Goal: Transaction & Acquisition: Book appointment/travel/reservation

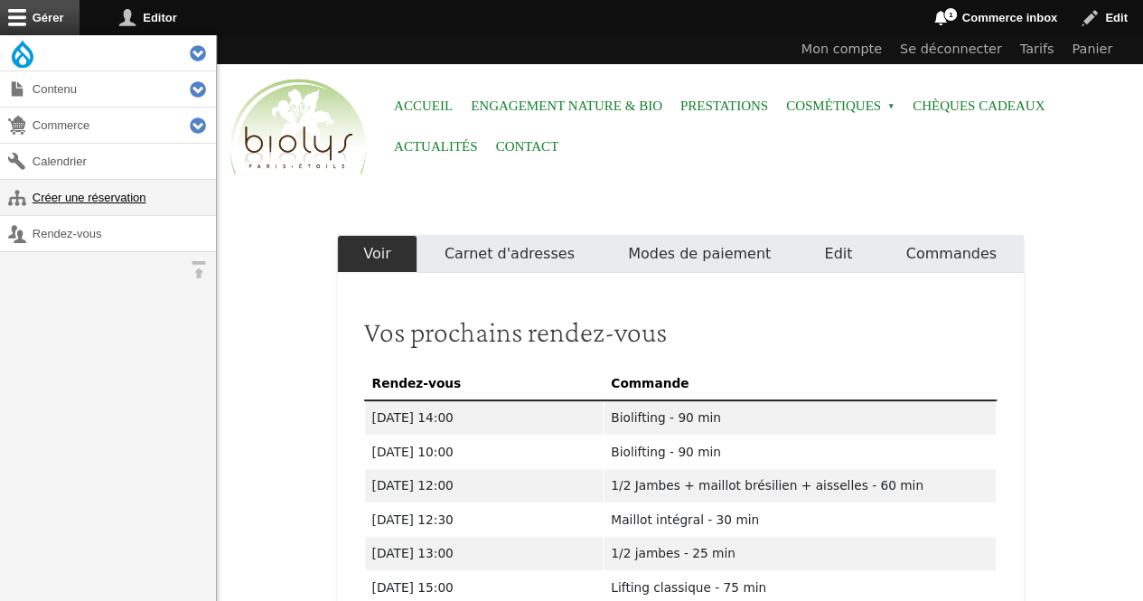
click at [45, 192] on link "Créer une réservation" at bounding box center [108, 197] width 216 height 35
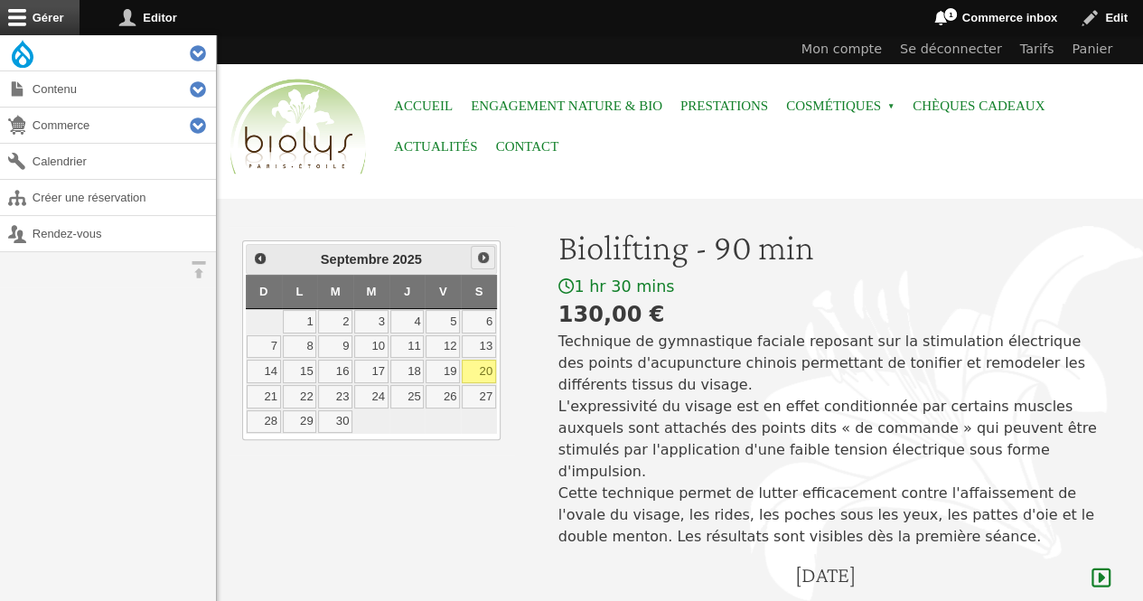
click at [480, 254] on span "Suivant" at bounding box center [483, 257] width 14 height 14
click at [443, 343] on link "7" at bounding box center [443, 346] width 34 height 23
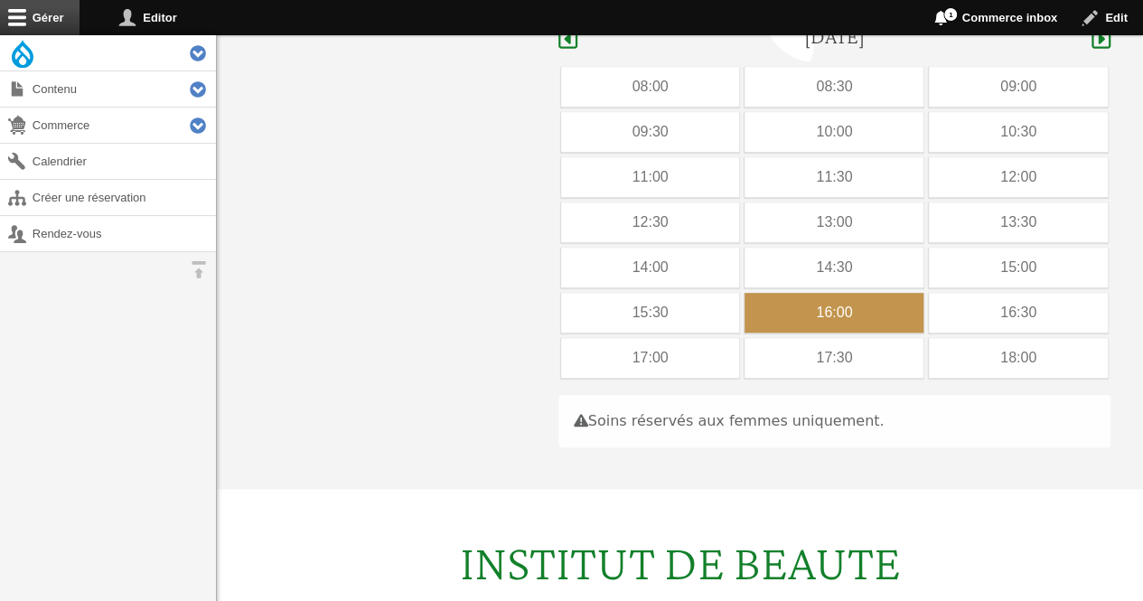
scroll to position [539, 0]
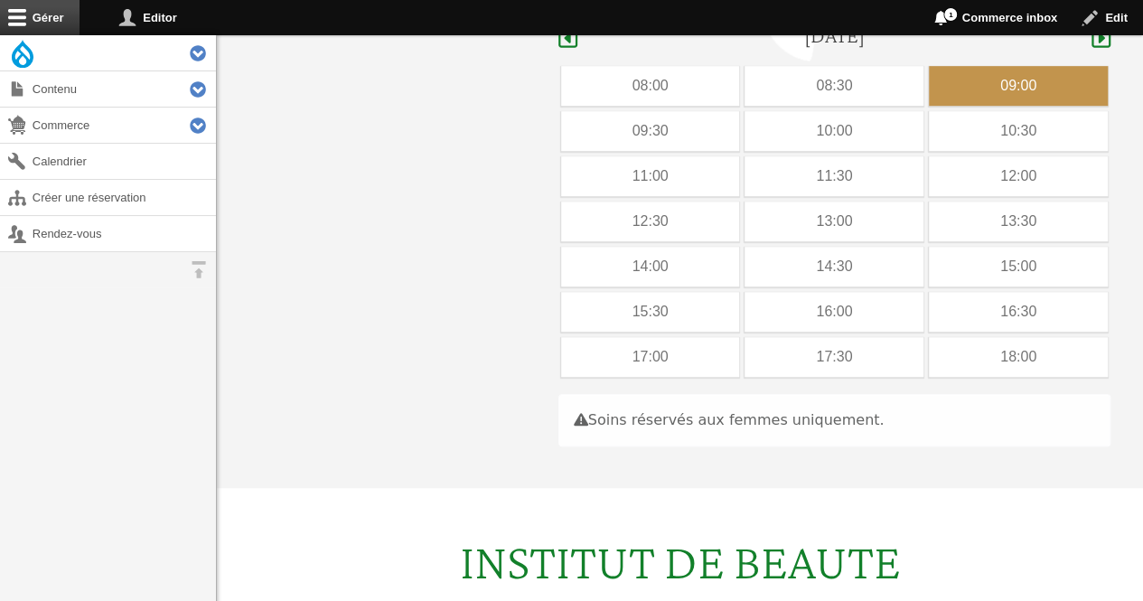
click at [968, 66] on div "09:00" at bounding box center [1018, 86] width 179 height 40
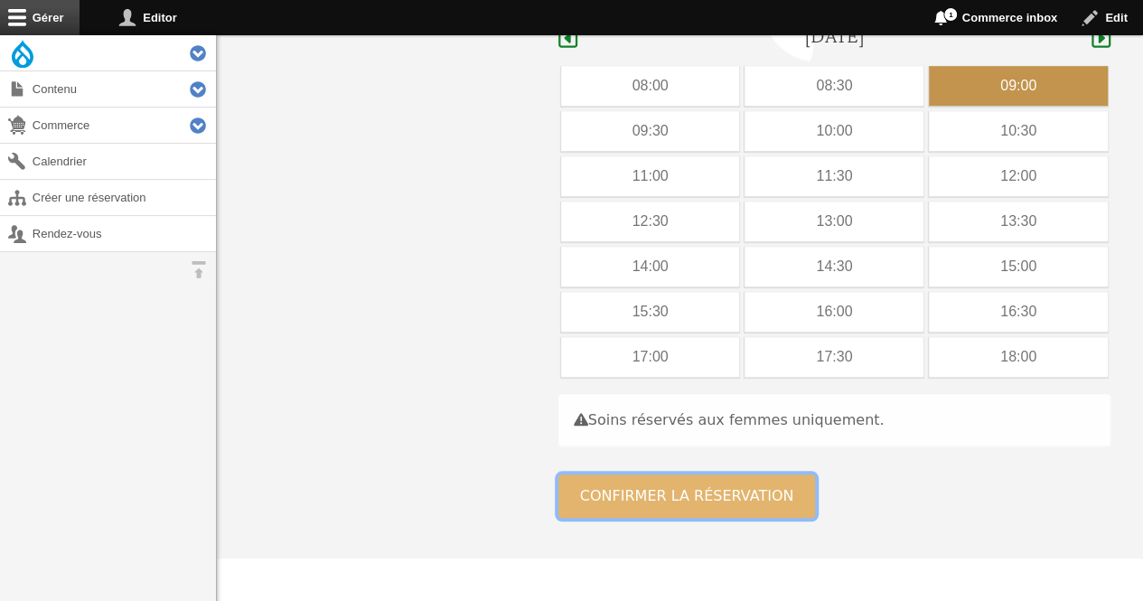
click at [676, 474] on button "Confirmer la réservation" at bounding box center [686, 495] width 257 height 43
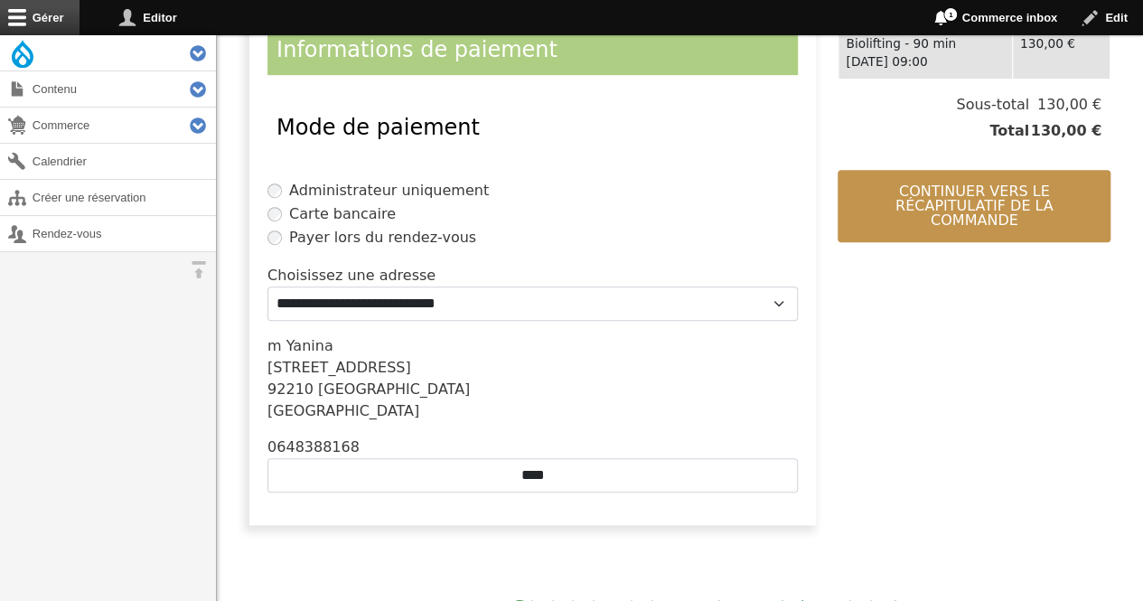
scroll to position [435, 0]
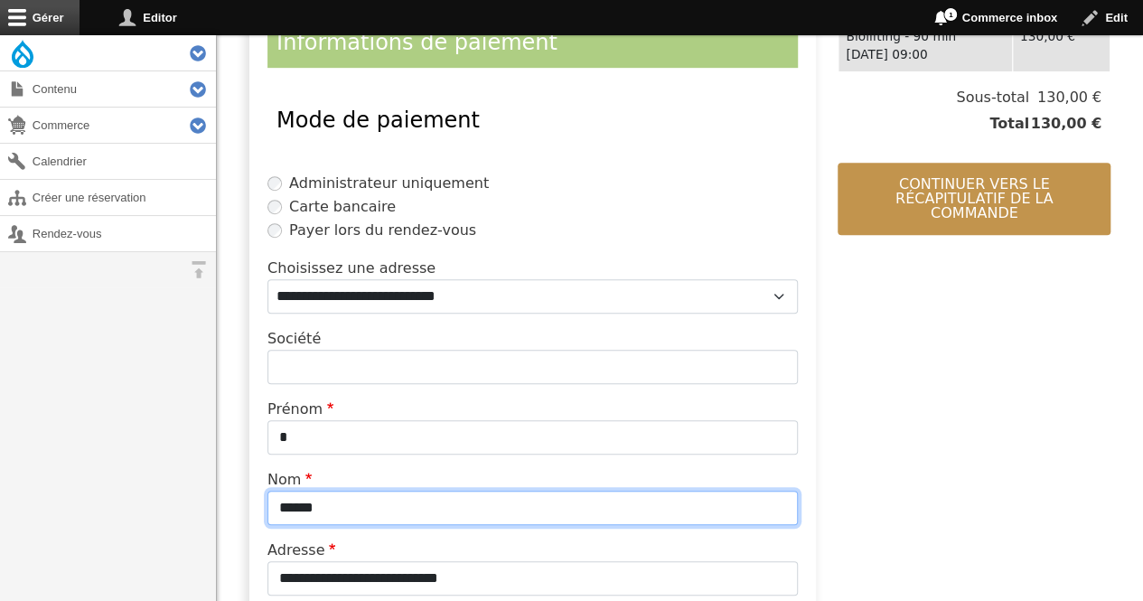
click at [445, 516] on input "******" at bounding box center [532, 508] width 530 height 34
type input "*"
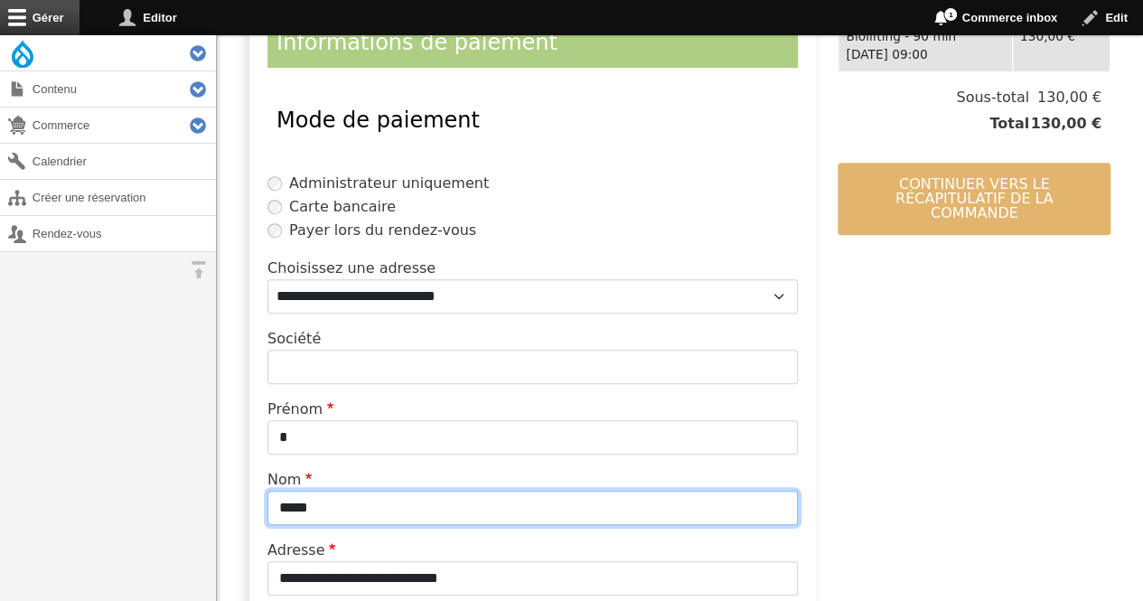
type input "*****"
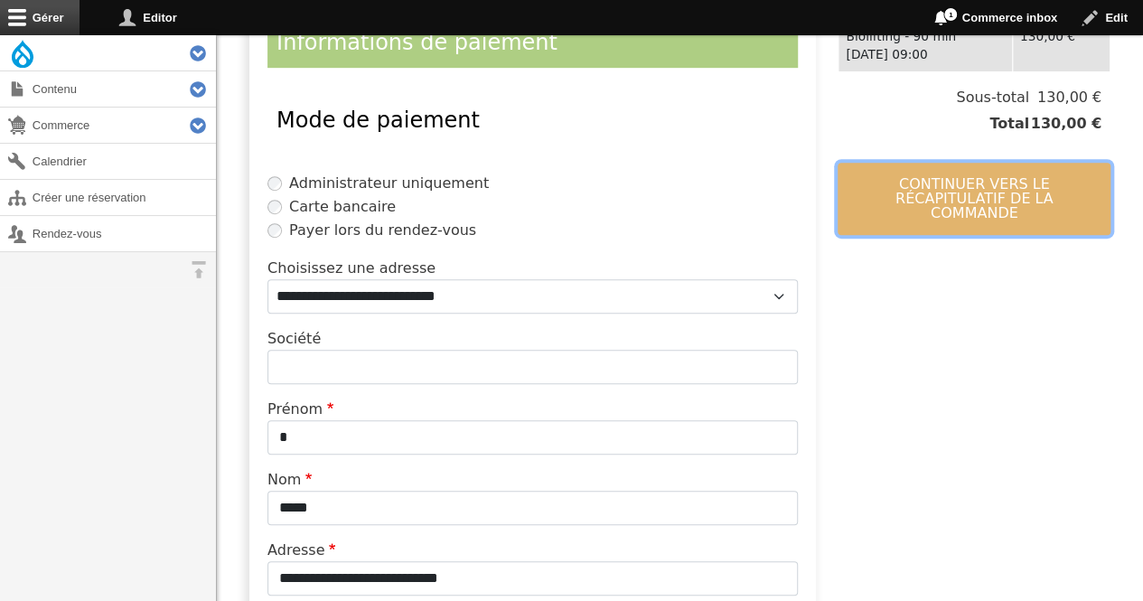
click at [905, 176] on button "Continuer vers le récapitulatif de la commande" at bounding box center [973, 199] width 273 height 72
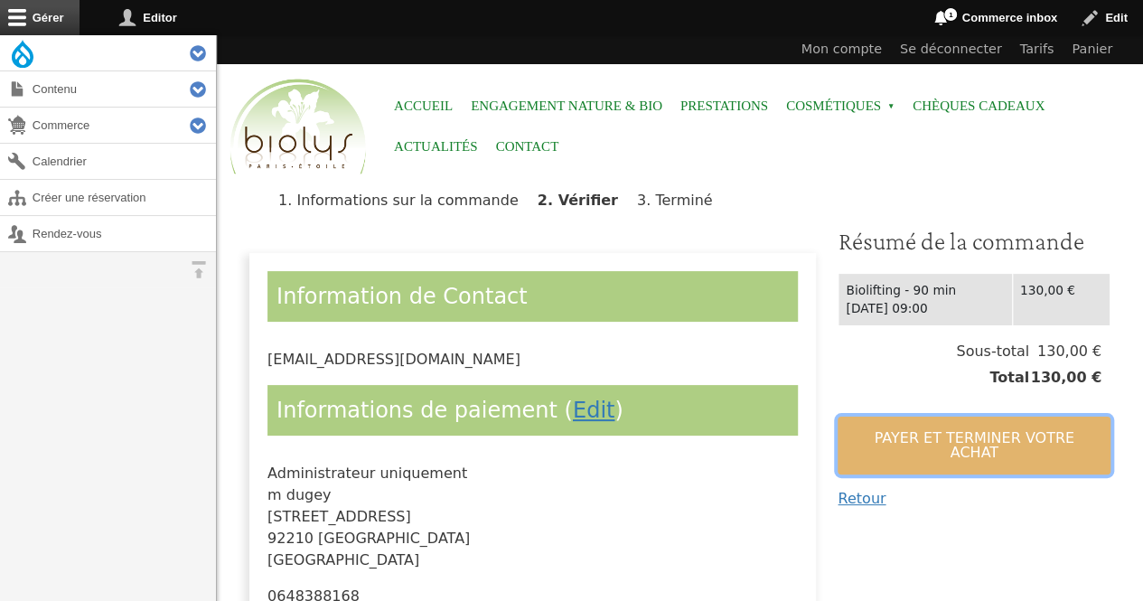
click at [877, 422] on button "Payer et terminer votre achat" at bounding box center [973, 445] width 273 height 58
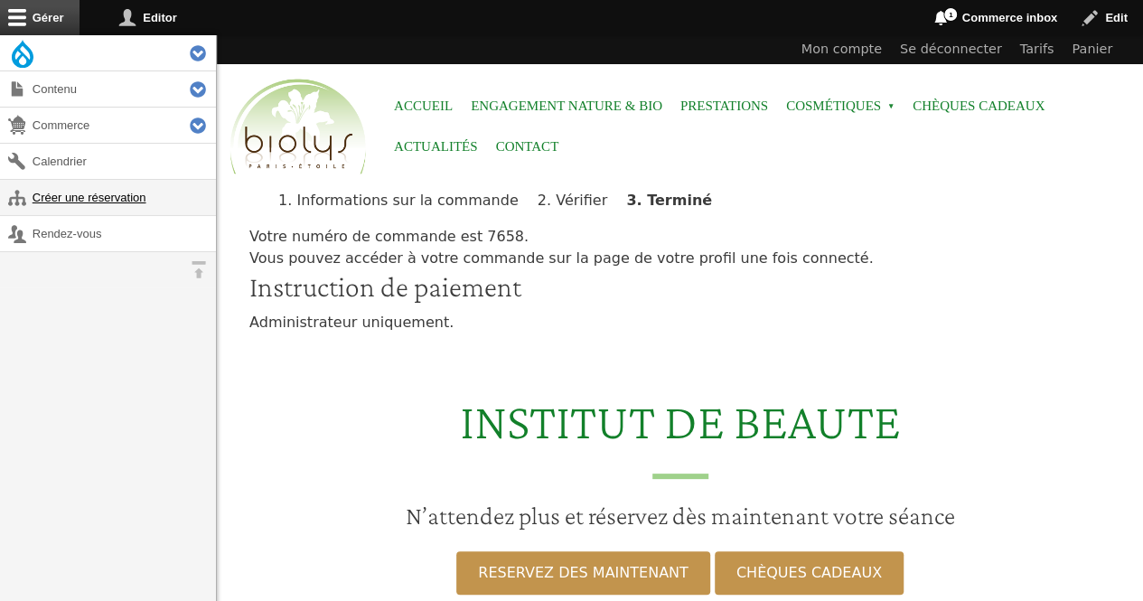
click at [96, 191] on link "Créer une réservation" at bounding box center [108, 197] width 216 height 35
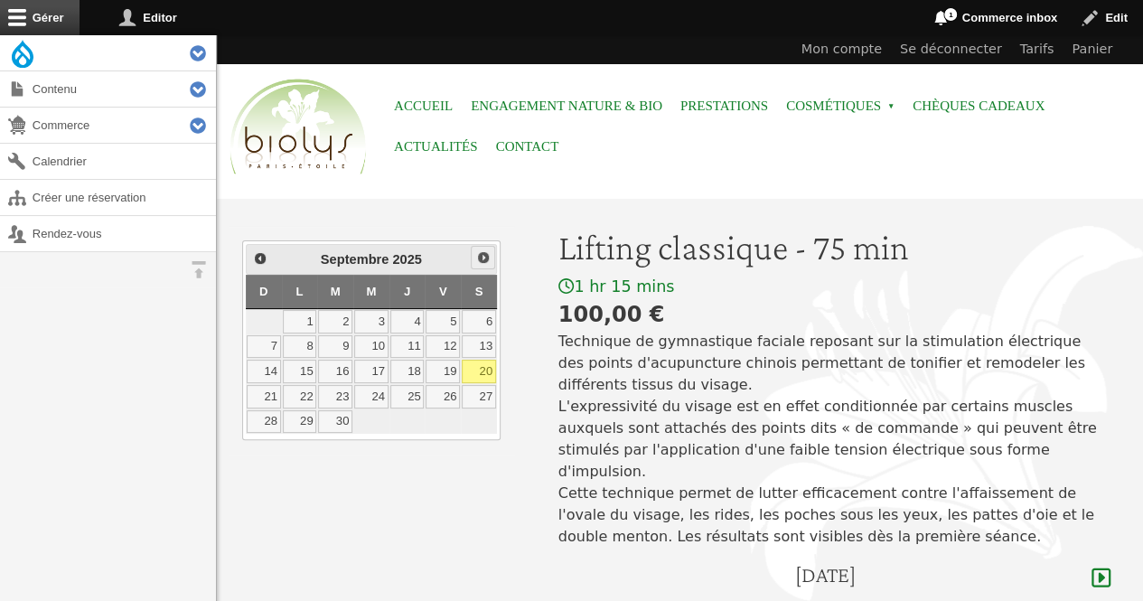
click at [484, 254] on span "Suivant" at bounding box center [483, 257] width 14 height 14
click at [371, 312] on link "1" at bounding box center [371, 321] width 34 height 23
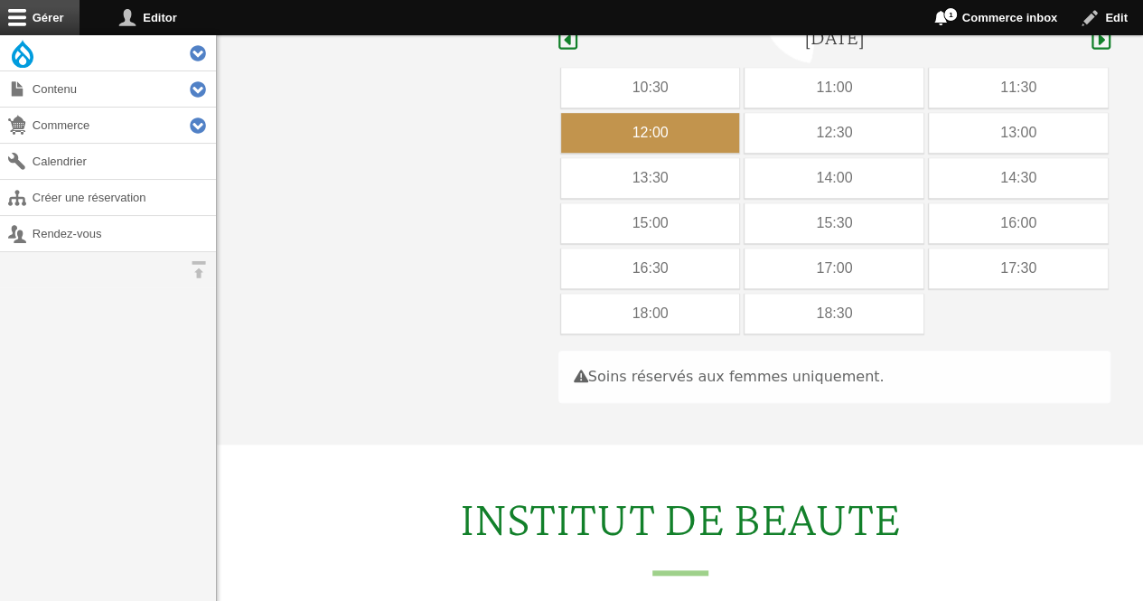
scroll to position [539, 0]
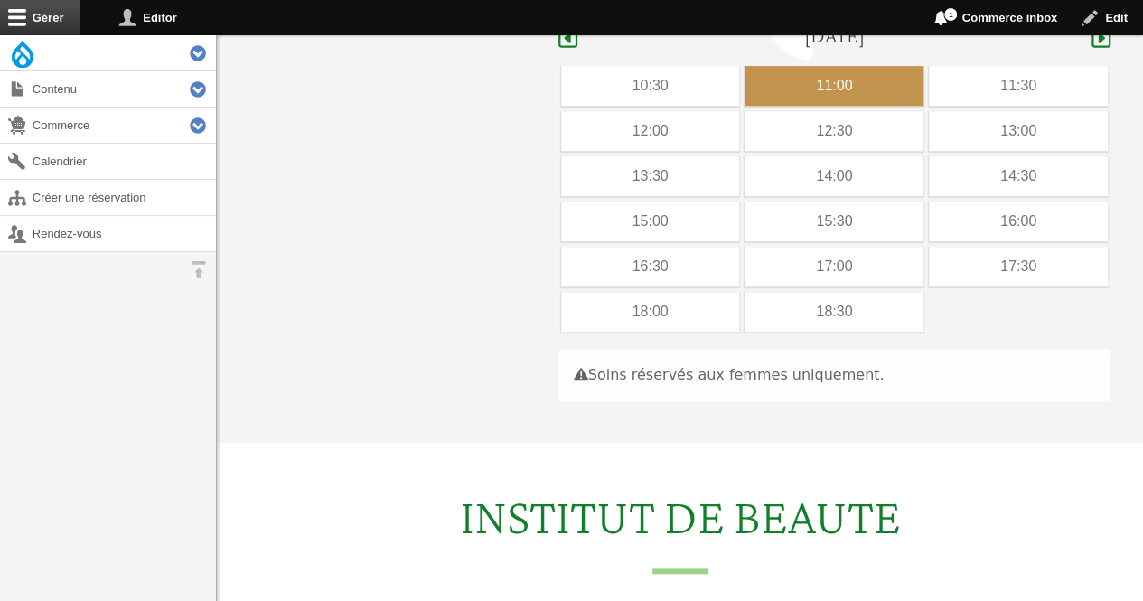
click at [854, 66] on div "11:00" at bounding box center [833, 86] width 179 height 40
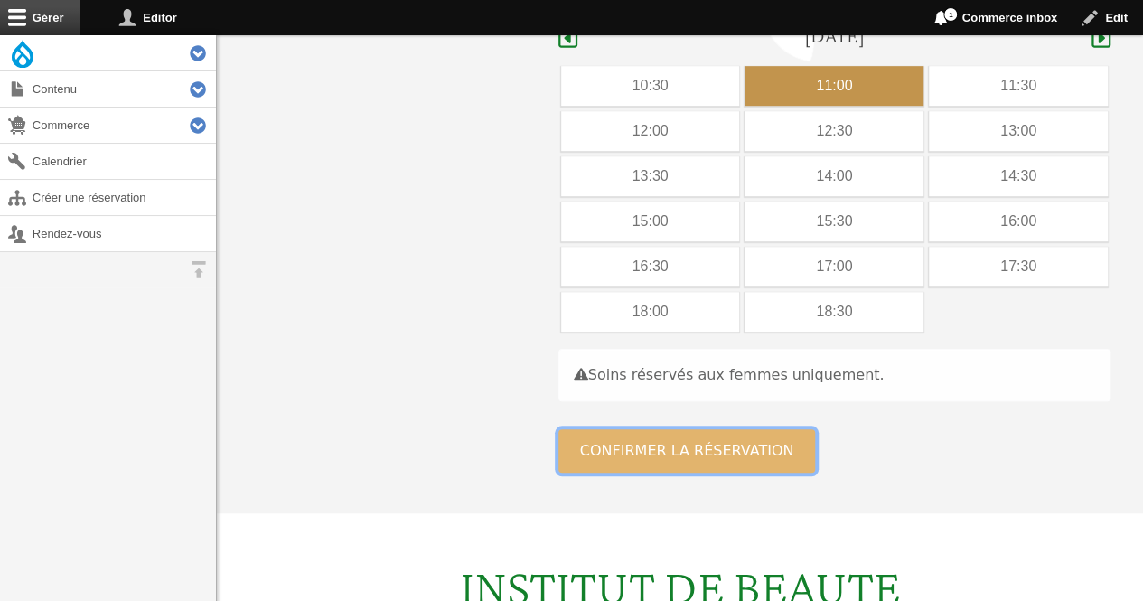
click at [683, 433] on button "Confirmer la réservation" at bounding box center [686, 450] width 257 height 43
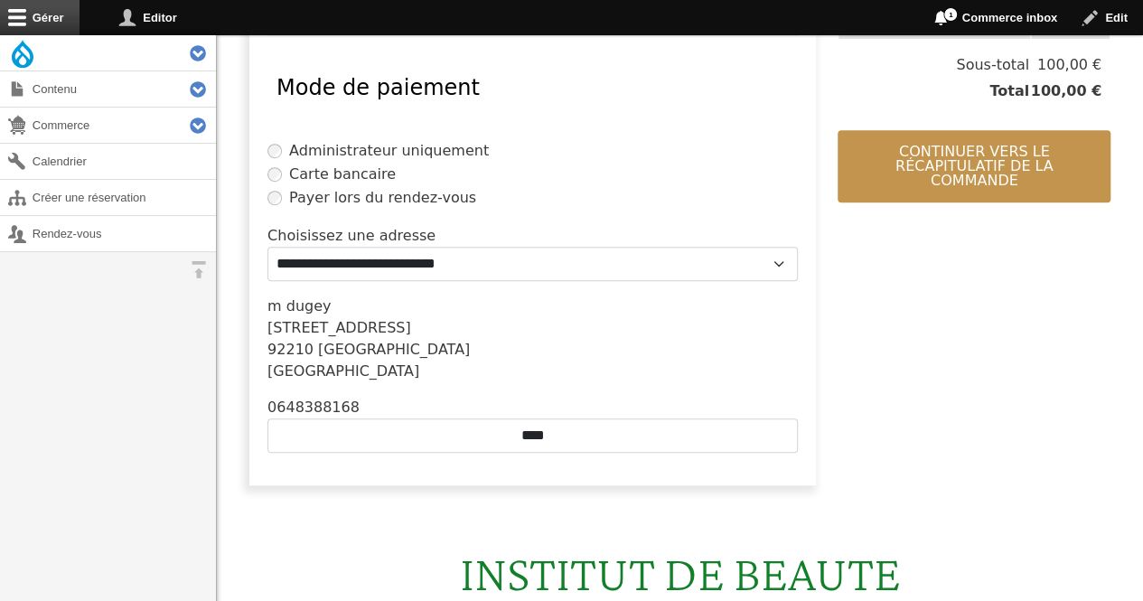
scroll to position [790, 0]
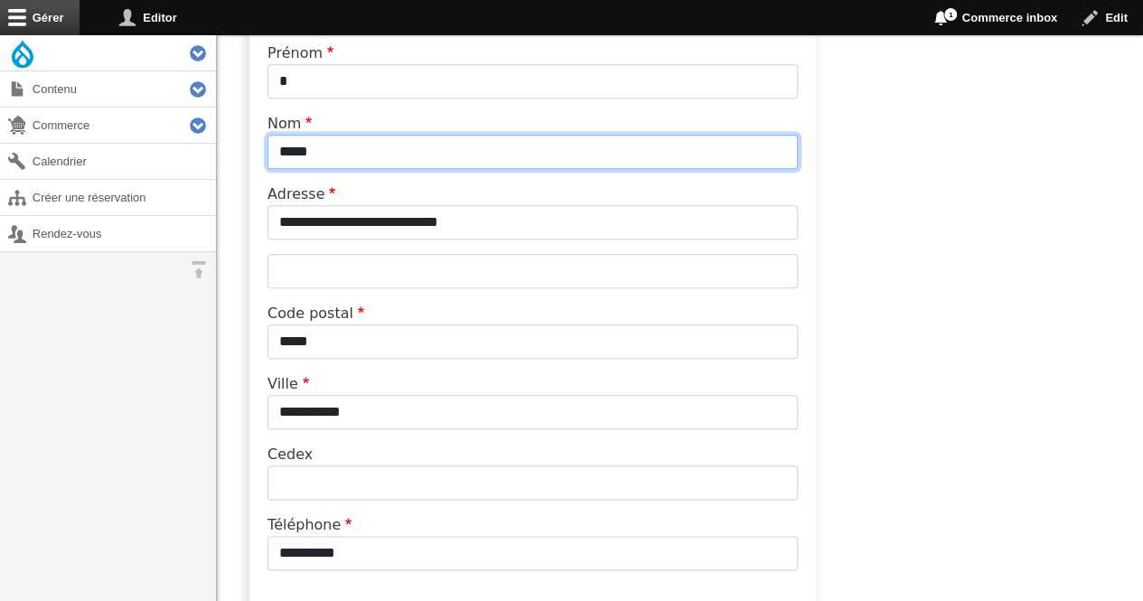
click at [420, 147] on input "*****" at bounding box center [532, 152] width 530 height 34
type input "*"
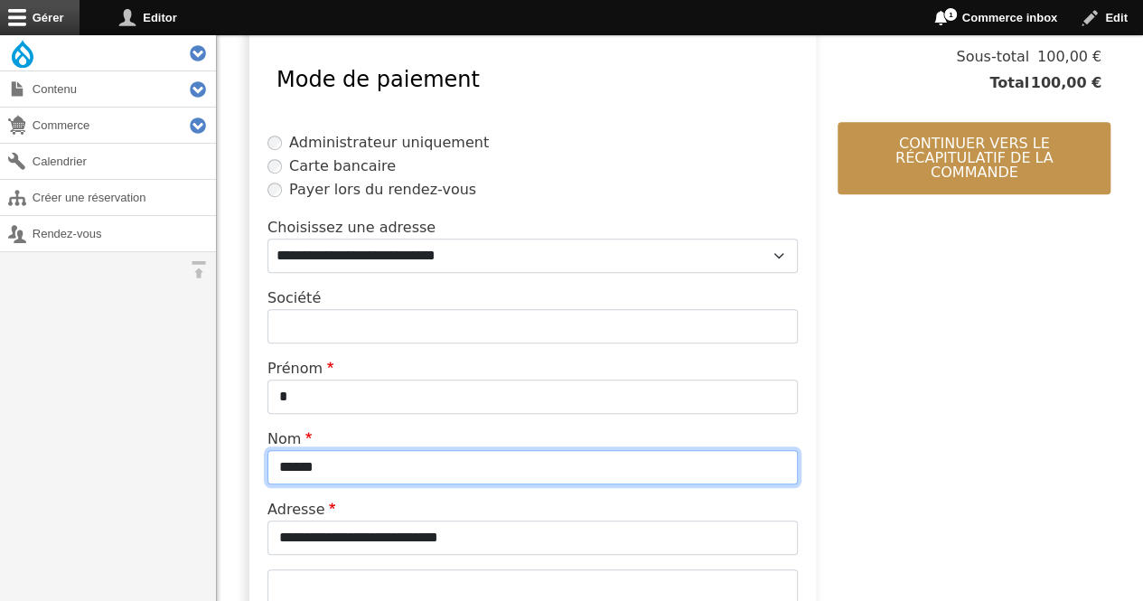
scroll to position [462, 0]
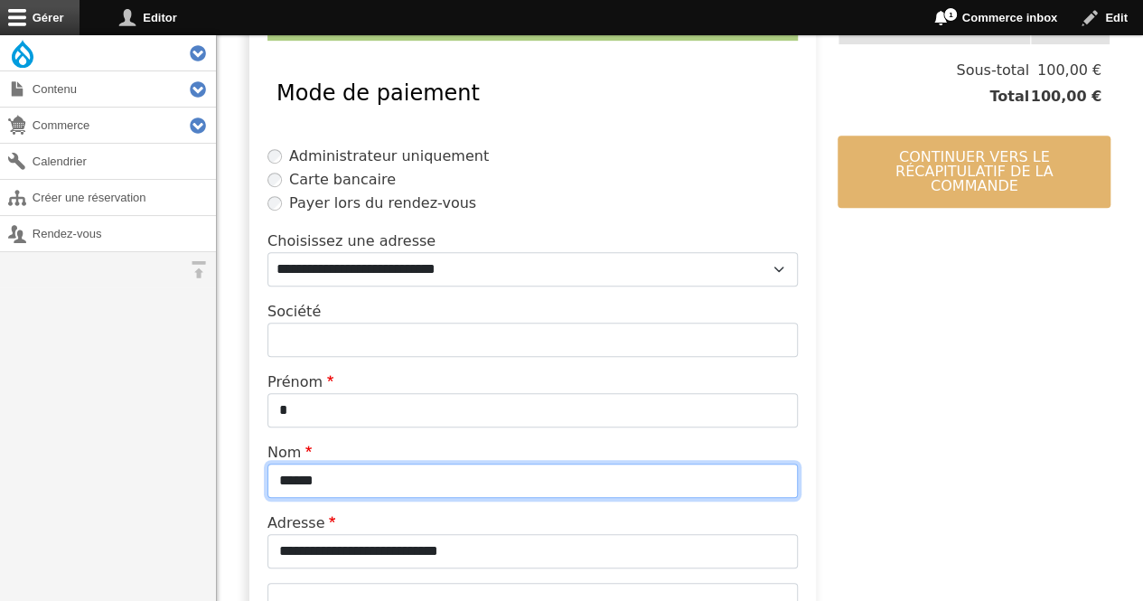
type input "******"
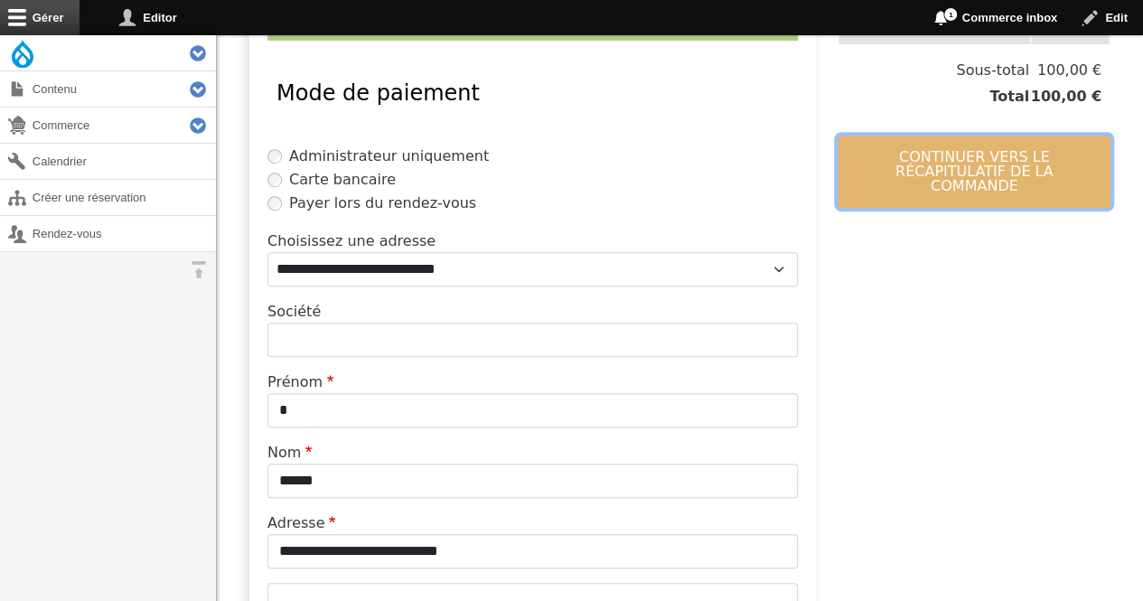
click at [924, 171] on button "Continuer vers le récapitulatif de la commande" at bounding box center [973, 172] width 273 height 72
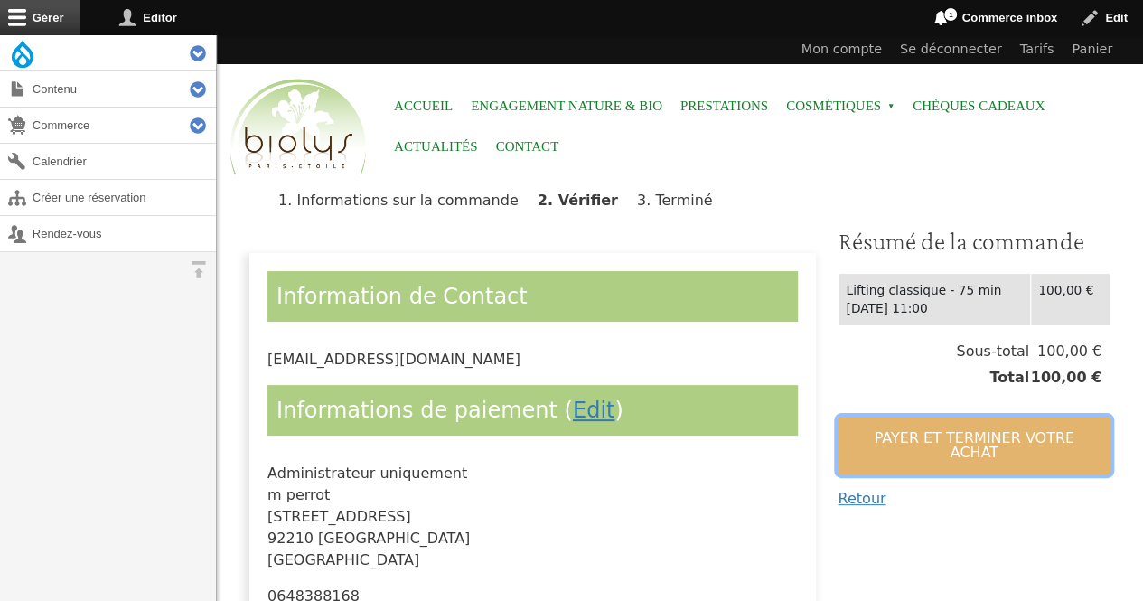
click at [882, 422] on button "Payer et terminer votre achat" at bounding box center [973, 445] width 273 height 58
